Goal: Task Accomplishment & Management: Manage account settings

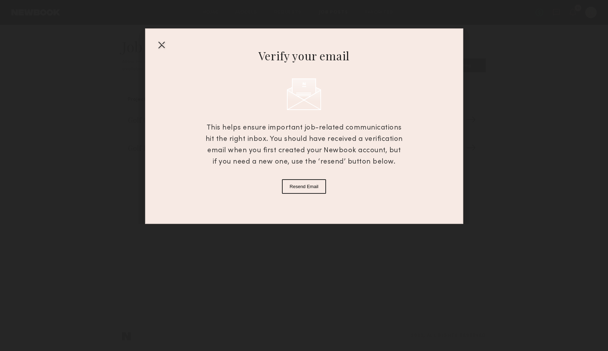
click at [159, 47] on div at bounding box center [161, 44] width 11 height 11
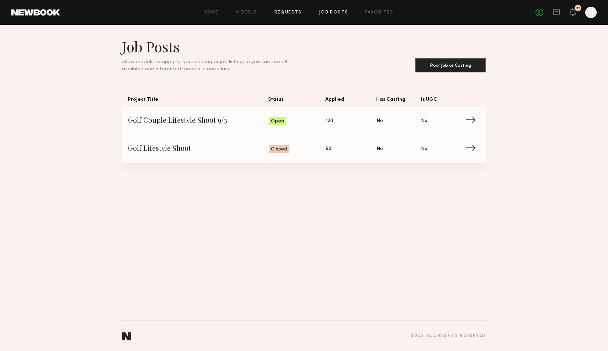
click at [296, 10] on link "Requests" at bounding box center [287, 12] width 27 height 5
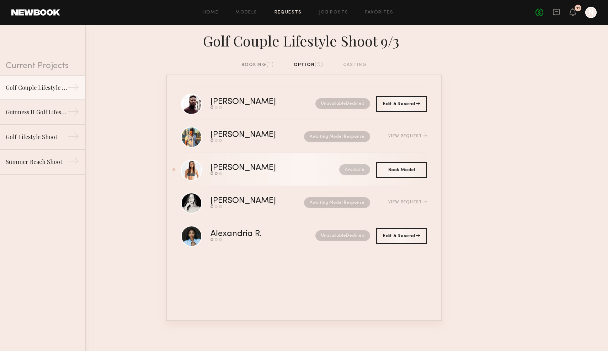
click at [279, 169] on div "[PERSON_NAME]" at bounding box center [258, 168] width 97 height 8
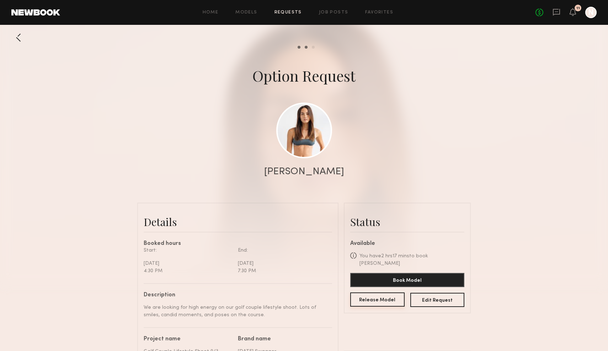
click at [379, 295] on button "Release Model" at bounding box center [377, 300] width 54 height 14
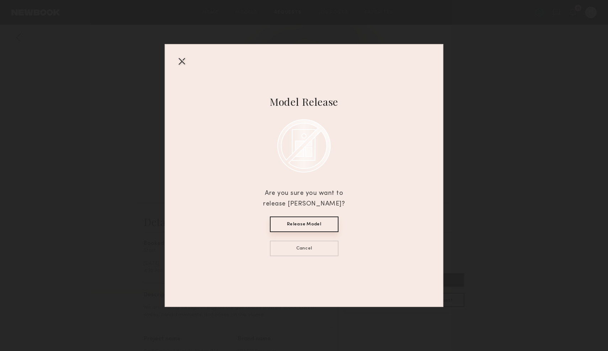
click at [312, 220] on button "Release Model" at bounding box center [304, 225] width 69 height 16
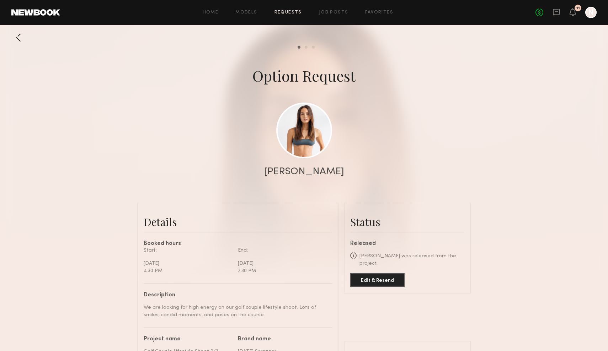
drag, startPoint x: 163, startPoint y: 193, endPoint x: 135, endPoint y: 161, distance: 42.8
click at [140, 170] on div "Send request Model response Book model Option Request [GEOGRAPHIC_DATA][PERSON_…" at bounding box center [304, 331] width 608 height 601
click at [20, 38] on div at bounding box center [18, 38] width 14 height 14
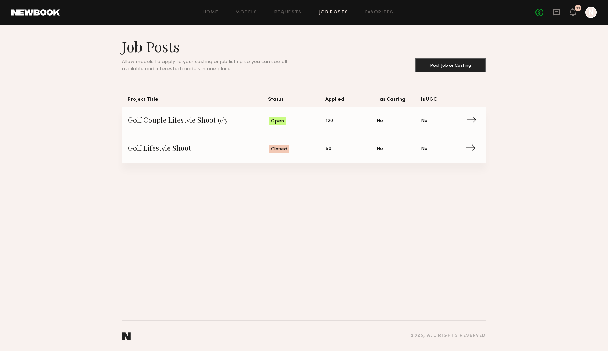
click at [474, 120] on span "→" at bounding box center [473, 121] width 15 height 11
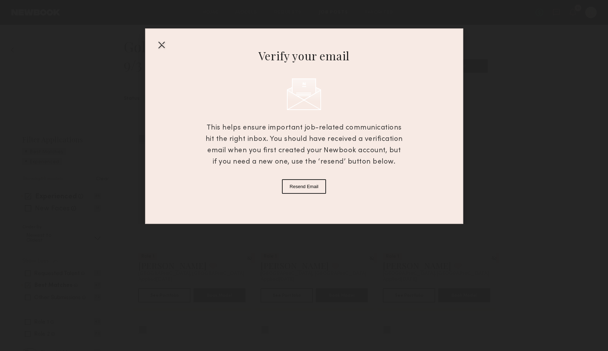
click at [383, 68] on div "Verify your email This helps ensure important job-related communications hit th…" at bounding box center [304, 126] width 318 height 196
click at [164, 46] on div at bounding box center [161, 44] width 11 height 11
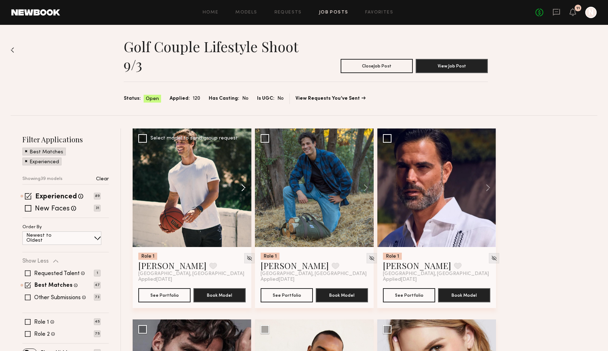
click at [239, 187] on button at bounding box center [239, 188] width 23 height 119
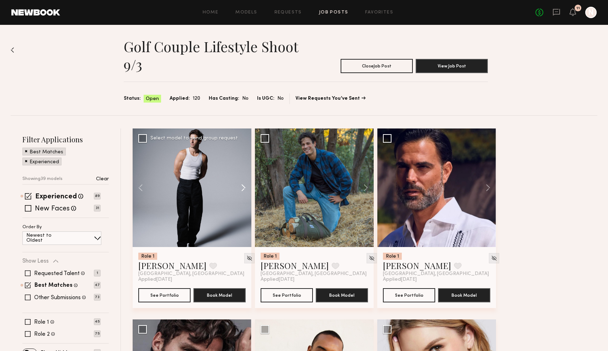
click at [239, 188] on button at bounding box center [239, 188] width 23 height 119
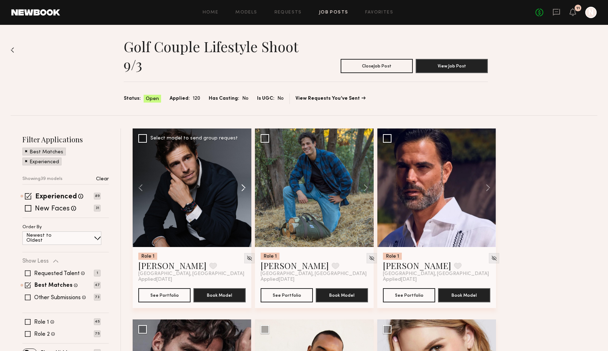
click at [239, 188] on button at bounding box center [239, 188] width 23 height 119
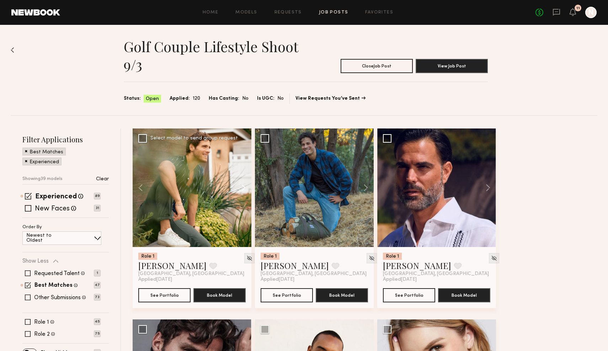
click at [239, 188] on button at bounding box center [239, 188] width 23 height 119
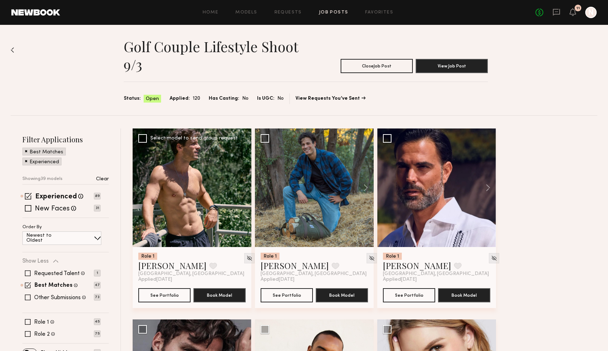
click at [239, 188] on div at bounding box center [192, 188] width 119 height 119
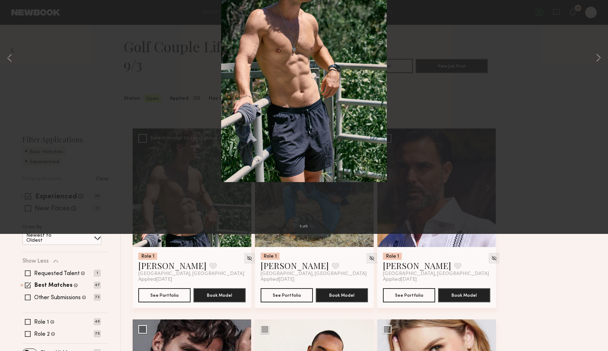
click at [559, 192] on div "5 of 5" at bounding box center [304, 175] width 608 height 351
click at [588, 199] on div "5 of 5" at bounding box center [304, 175] width 608 height 351
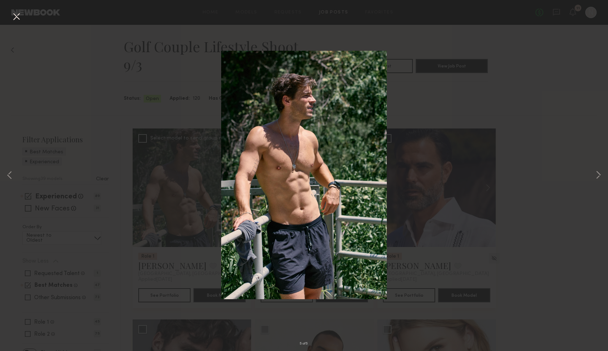
click at [169, 266] on div "5 of 5" at bounding box center [304, 175] width 608 height 351
click at [19, 15] on button at bounding box center [16, 17] width 11 height 13
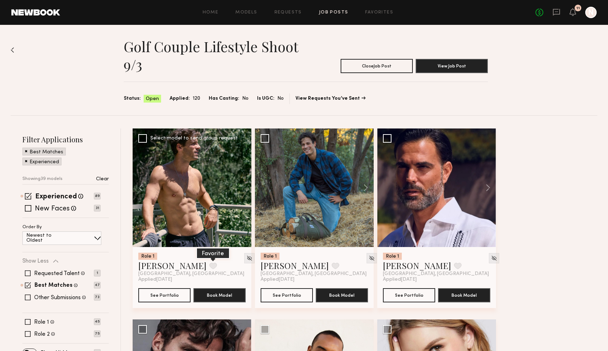
click at [209, 267] on button at bounding box center [212, 266] width 7 height 6
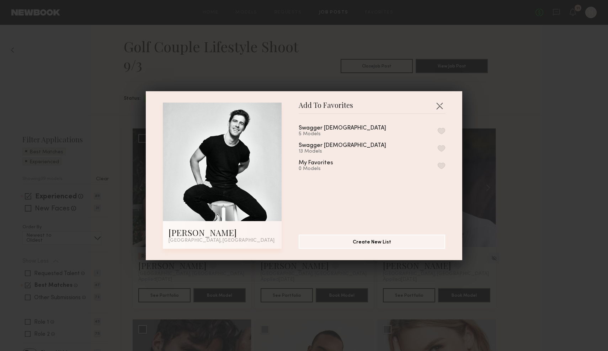
click at [440, 146] on button "button" at bounding box center [440, 148] width 7 height 6
click at [437, 104] on button "button" at bounding box center [439, 105] width 11 height 11
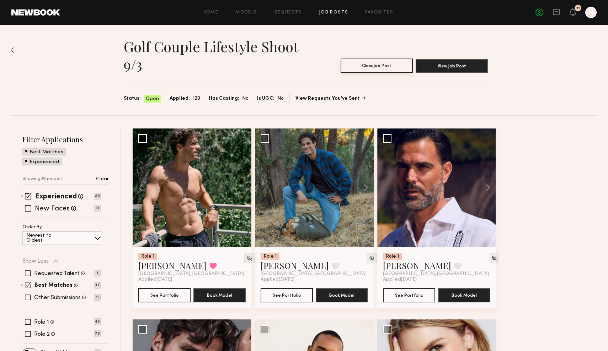
click at [397, 62] on button "Close Job Post" at bounding box center [376, 66] width 72 height 14
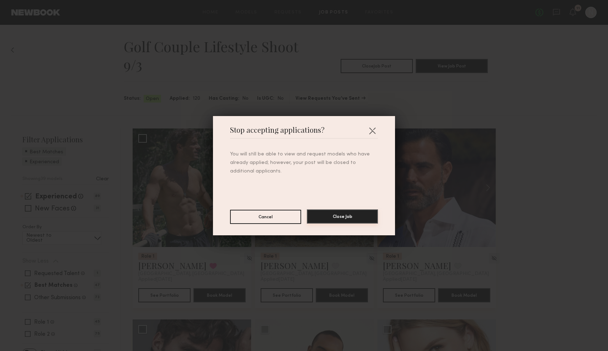
click at [343, 215] on button "Close Job" at bounding box center [342, 217] width 71 height 14
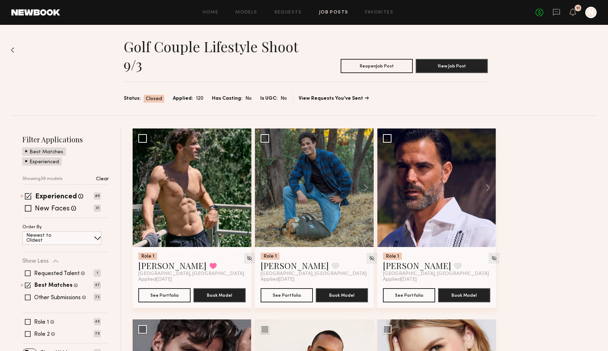
click at [13, 46] on div "Golf Couple Lifestyle Shoot 9/3 Reopen Job Post View Job Post Status: Closed Ap…" at bounding box center [304, 70] width 586 height 91
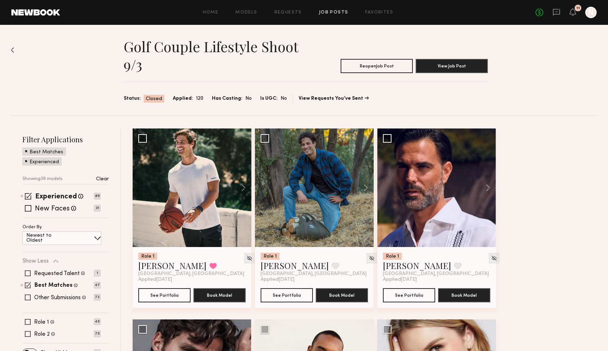
click at [326, 11] on link "Job Posts" at bounding box center [333, 12] width 29 height 5
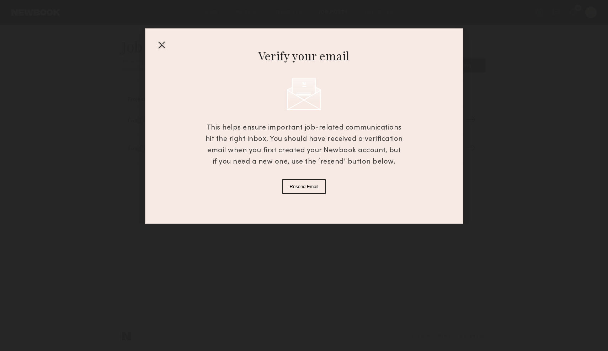
click at [160, 43] on div at bounding box center [161, 44] width 11 height 11
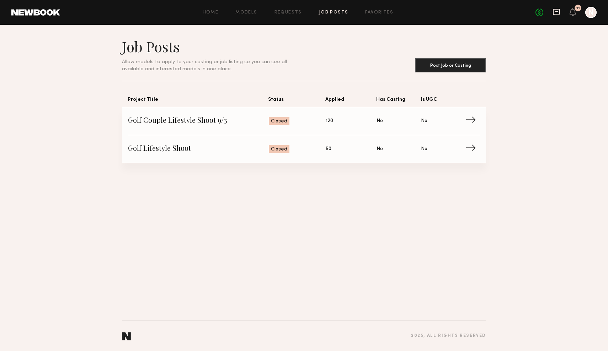
click at [555, 13] on icon at bounding box center [556, 12] width 8 height 8
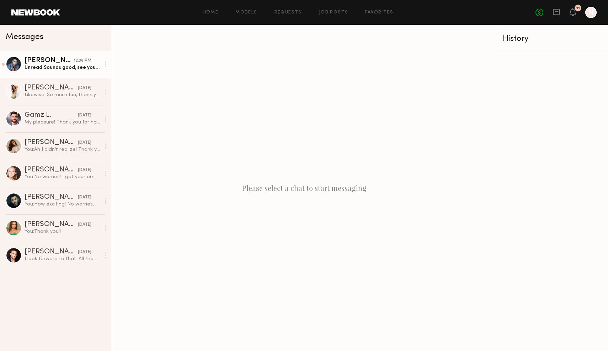
click at [82, 63] on div "12:36 PM" at bounding box center [83, 61] width 18 height 7
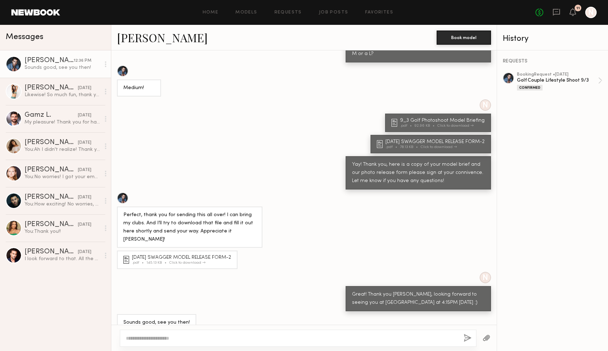
scroll to position [118, 0]
